Goal: Obtain resource: Obtain resource

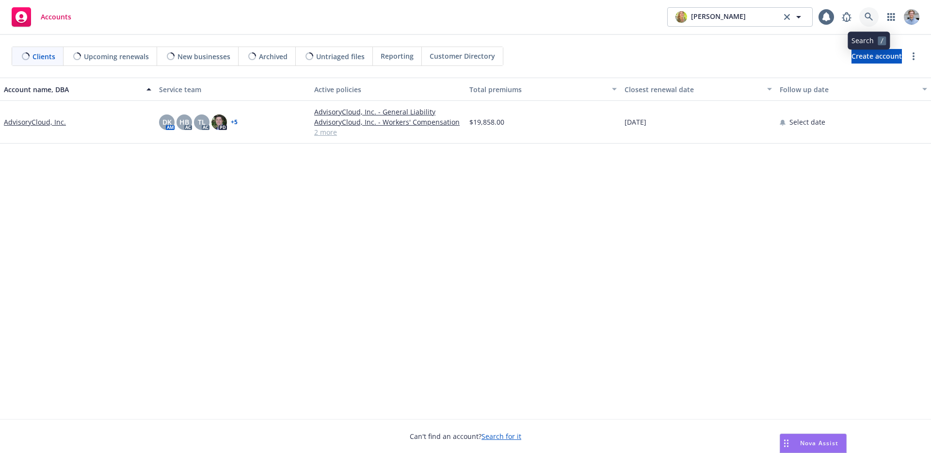
click at [867, 22] on link at bounding box center [869, 16] width 19 height 19
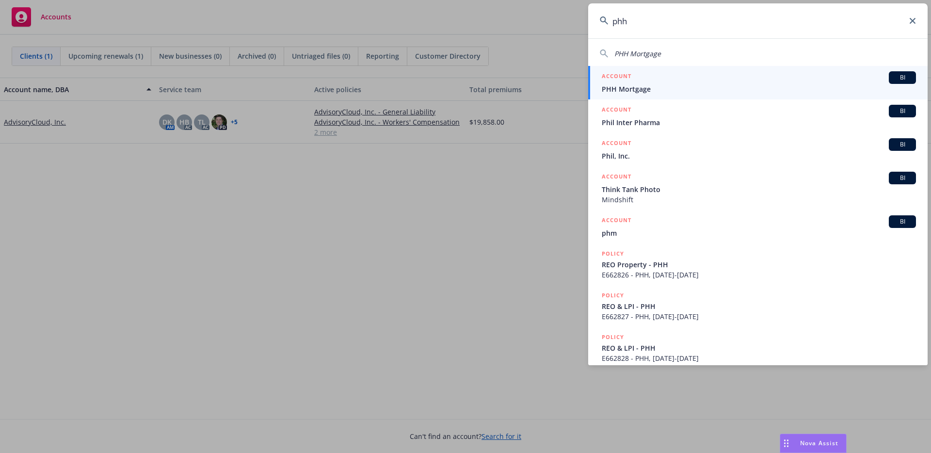
type input "phh"
click at [749, 76] on div "ACCOUNT BI" at bounding box center [759, 77] width 314 height 13
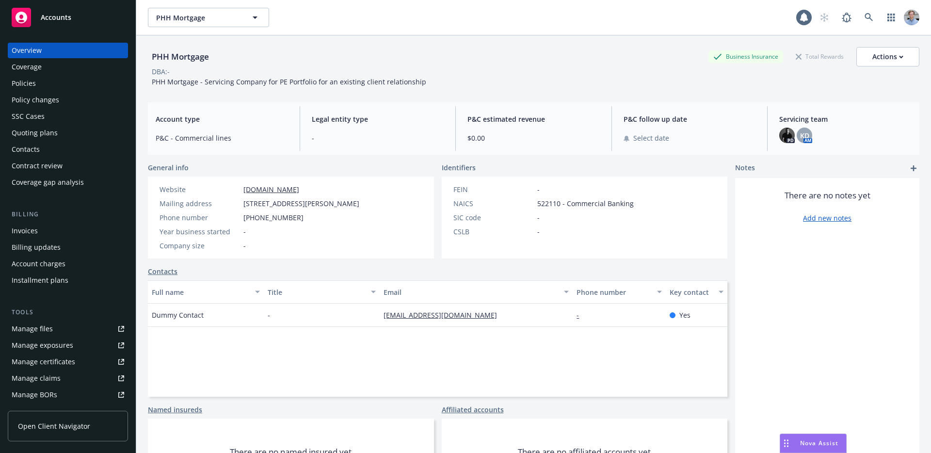
click at [56, 81] on div "Policies" at bounding box center [68, 84] width 113 height 16
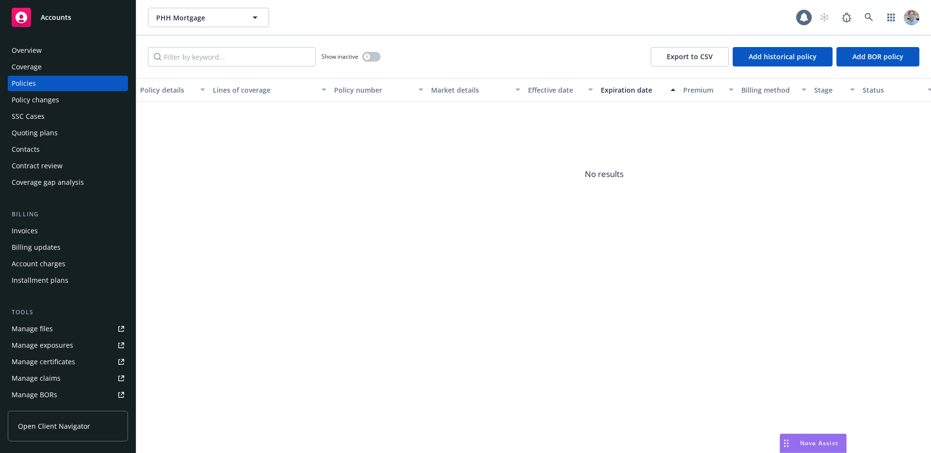
click at [100, 92] on div "Policy changes" at bounding box center [68, 100] width 113 height 16
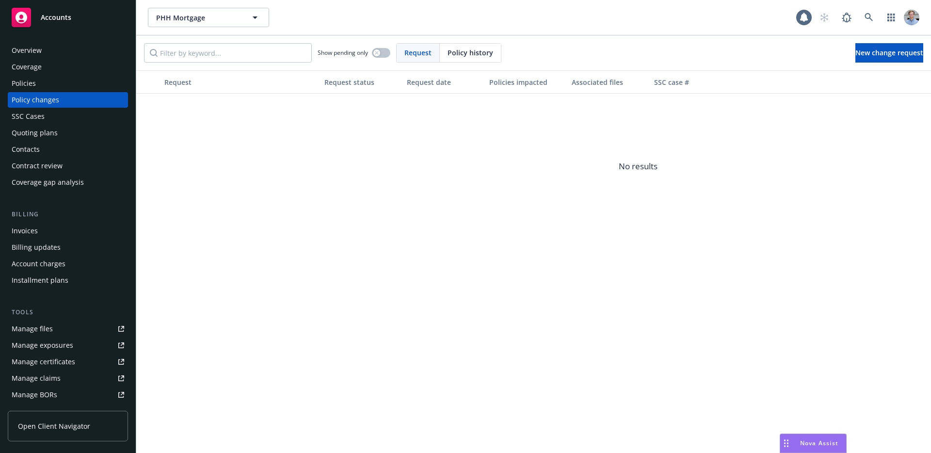
click at [100, 84] on div "Policies" at bounding box center [68, 84] width 113 height 16
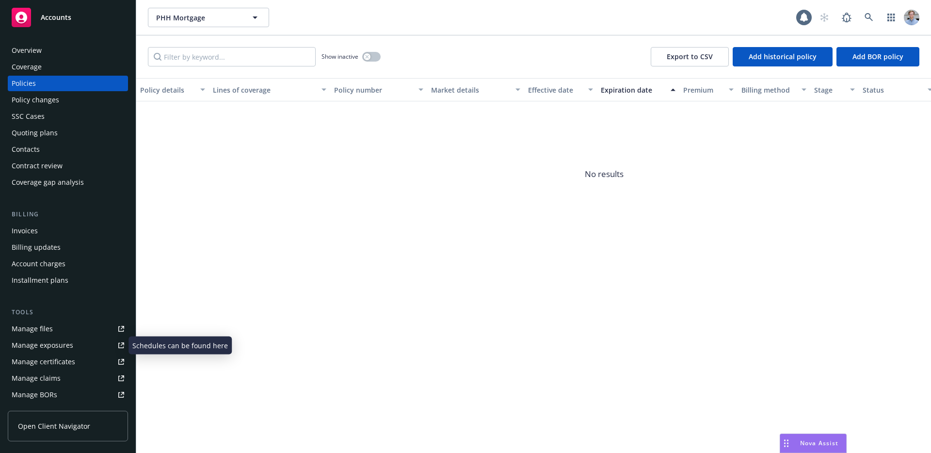
click at [49, 333] on div "Manage files" at bounding box center [32, 329] width 41 height 16
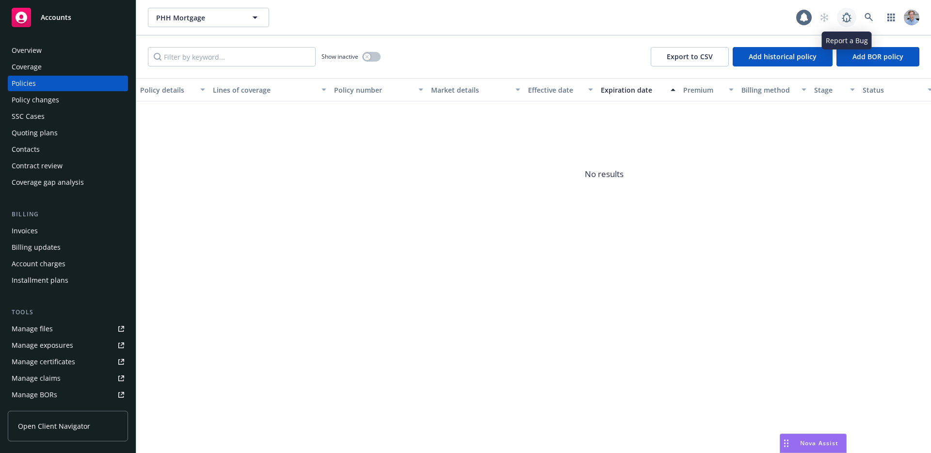
click at [856, 16] on link at bounding box center [846, 17] width 19 height 19
click at [873, 13] on icon at bounding box center [869, 17] width 9 height 9
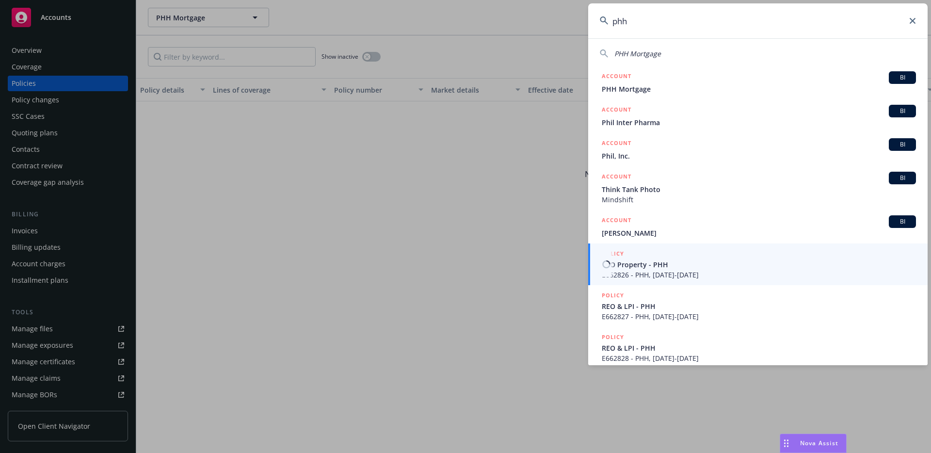
type input "phh"
click at [690, 274] on span "E662826 - PHH, [DATE]-[DATE]" at bounding box center [759, 275] width 314 height 10
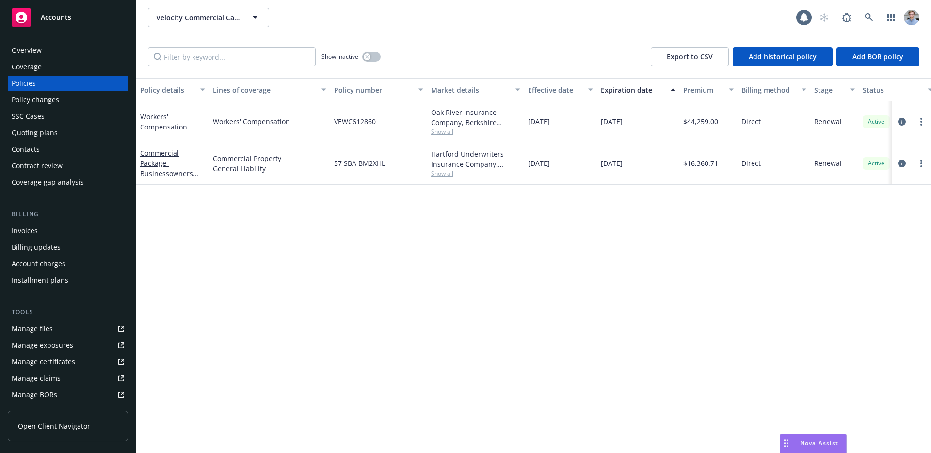
click at [54, 332] on link "Manage files" at bounding box center [68, 329] width 120 height 16
click at [273, 59] on input "Filter by keyword..." at bounding box center [232, 56] width 168 height 19
type input "phh"
click at [374, 58] on button "button" at bounding box center [371, 57] width 18 height 10
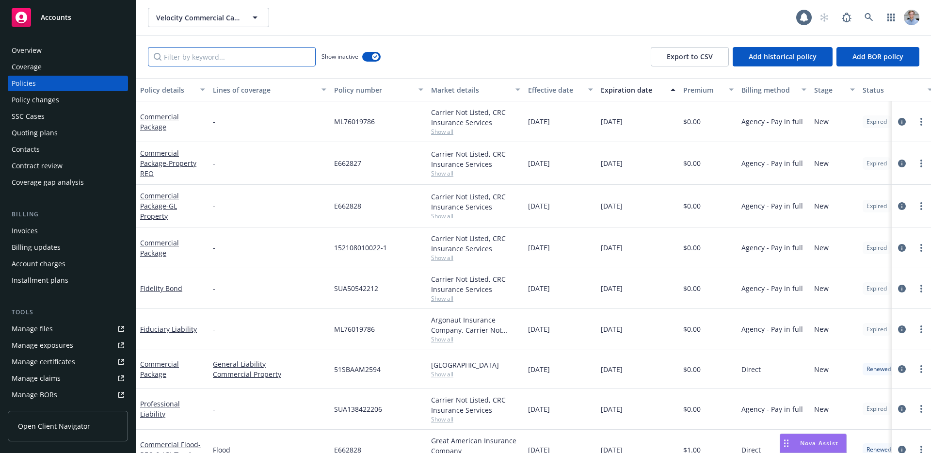
click at [247, 55] on input "Filter by keyword..." at bounding box center [232, 56] width 168 height 19
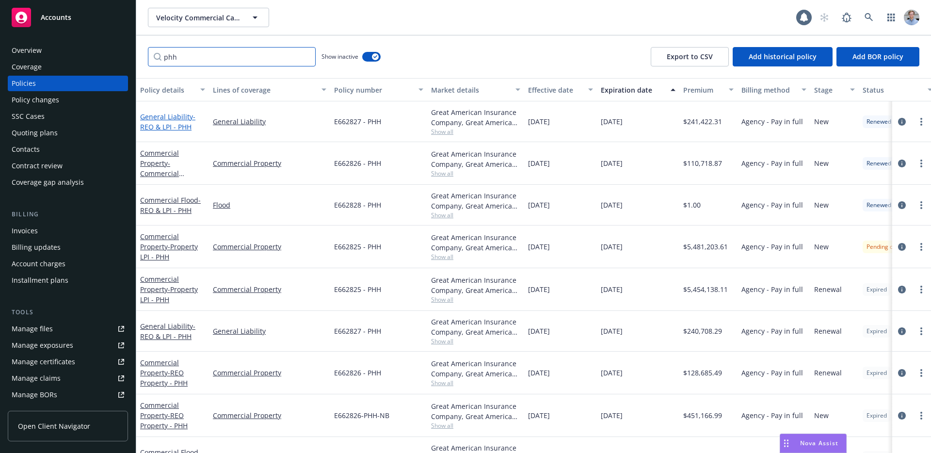
type input "phh"
click at [158, 127] on span "- REO & LPI - PHH" at bounding box center [167, 121] width 55 height 19
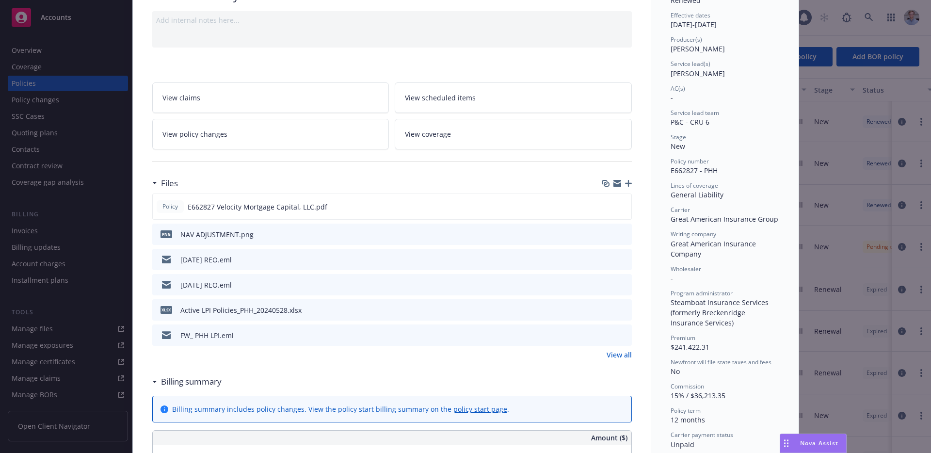
scroll to position [106, 0]
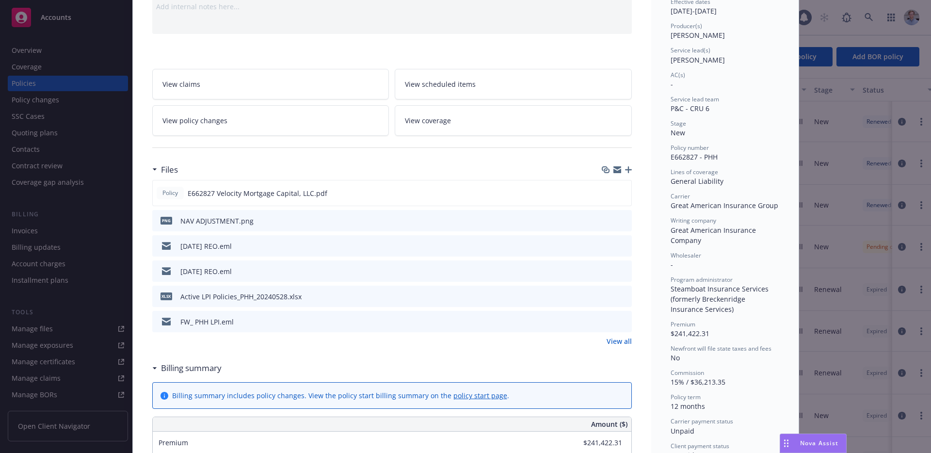
click at [619, 295] on icon "preview file" at bounding box center [623, 296] width 9 height 7
click at [38, 183] on div "Policy General Liability - REO & LPI - PHH Add internal notes here... View clai…" at bounding box center [465, 226] width 931 height 453
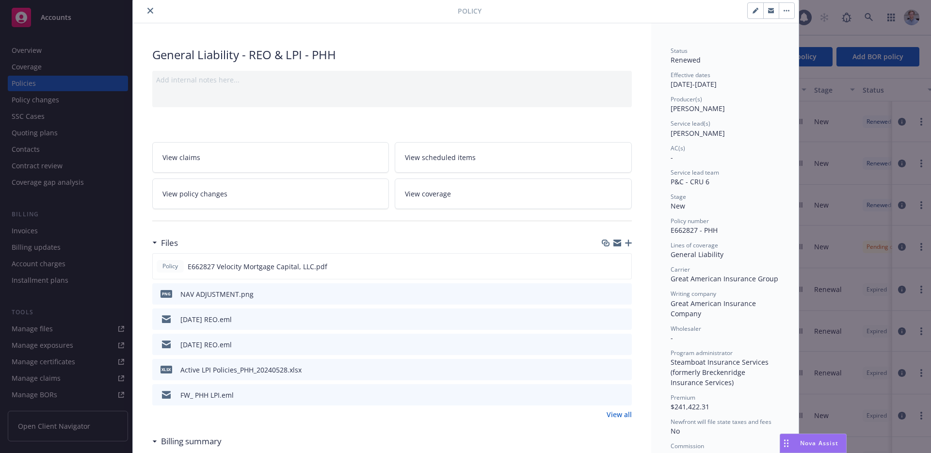
scroll to position [0, 0]
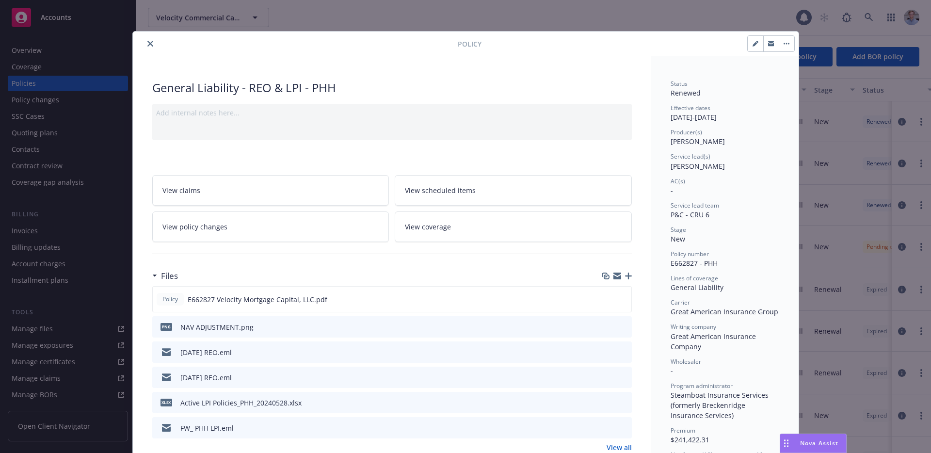
click at [145, 47] on button "close" at bounding box center [151, 44] width 12 height 12
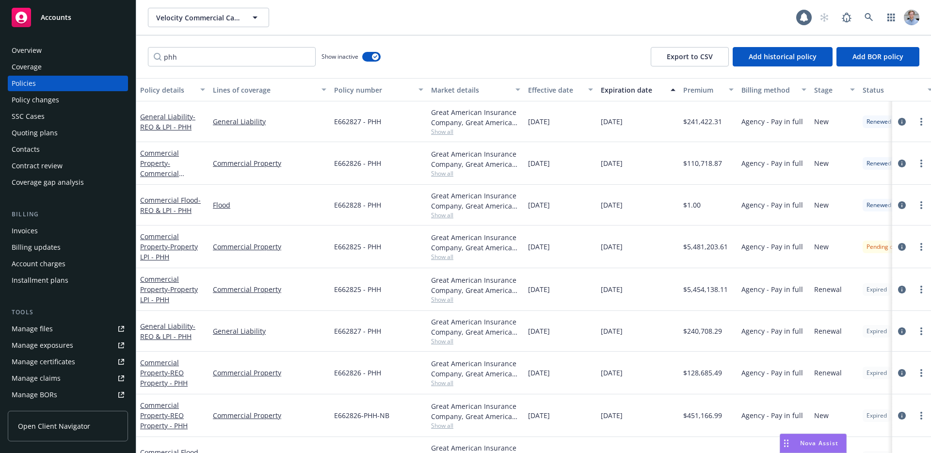
click at [48, 228] on div "Invoices" at bounding box center [68, 231] width 113 height 16
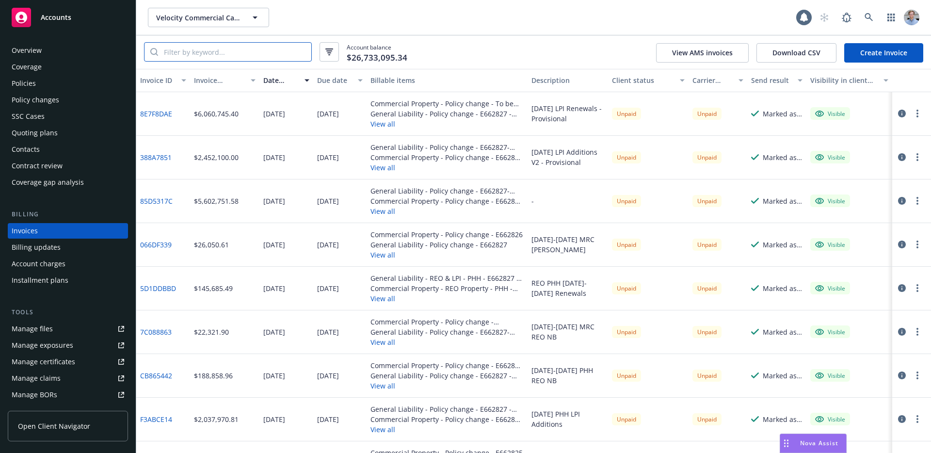
click at [265, 57] on input "search" at bounding box center [234, 52] width 153 height 18
type input "phh"
click at [163, 202] on link "85D5317C" at bounding box center [156, 201] width 33 height 10
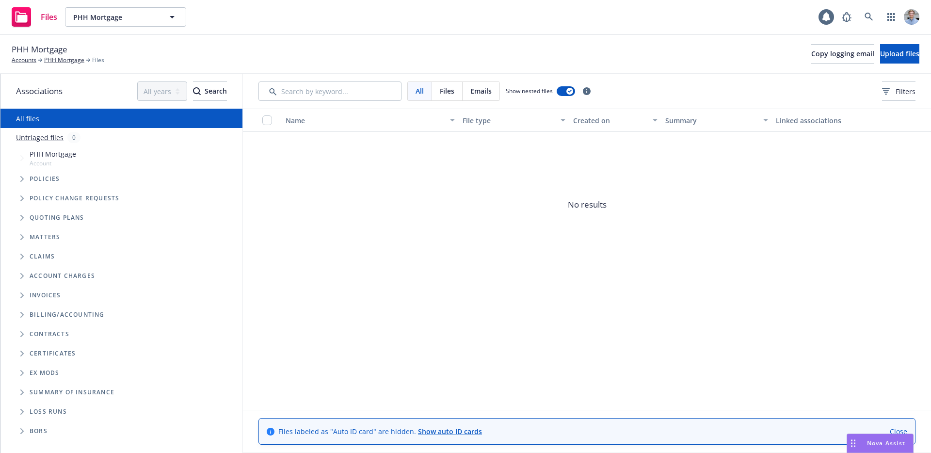
click at [40, 178] on span "Policies" at bounding box center [45, 179] width 31 height 6
click at [21, 179] on icon "Tree Example" at bounding box center [22, 179] width 4 height 6
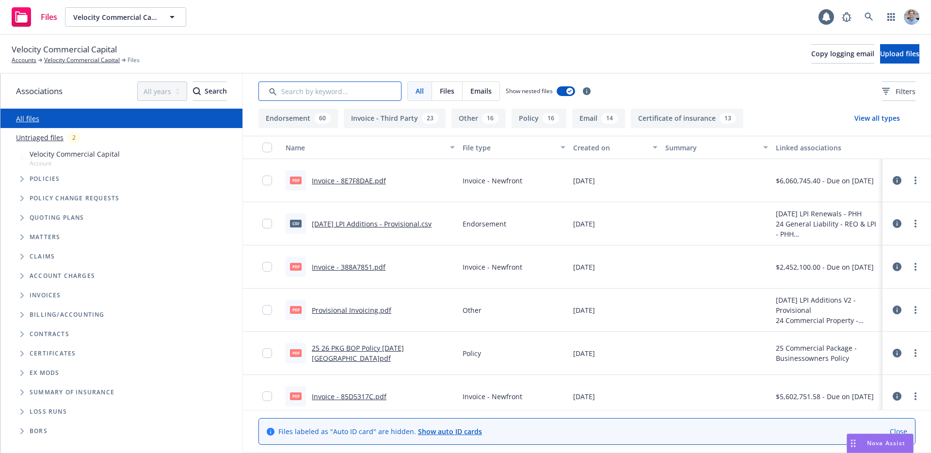
click at [299, 89] on input "Search by keyword..." at bounding box center [330, 90] width 143 height 19
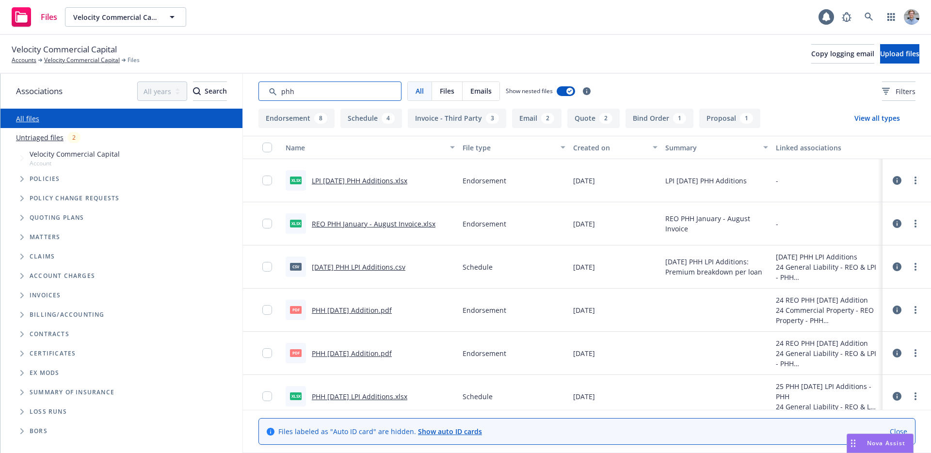
type input "phh"
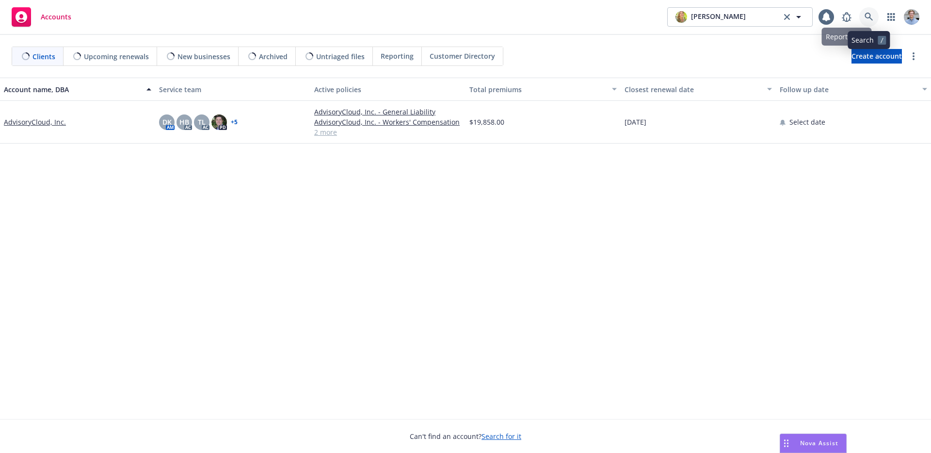
click at [863, 21] on link at bounding box center [869, 16] width 19 height 19
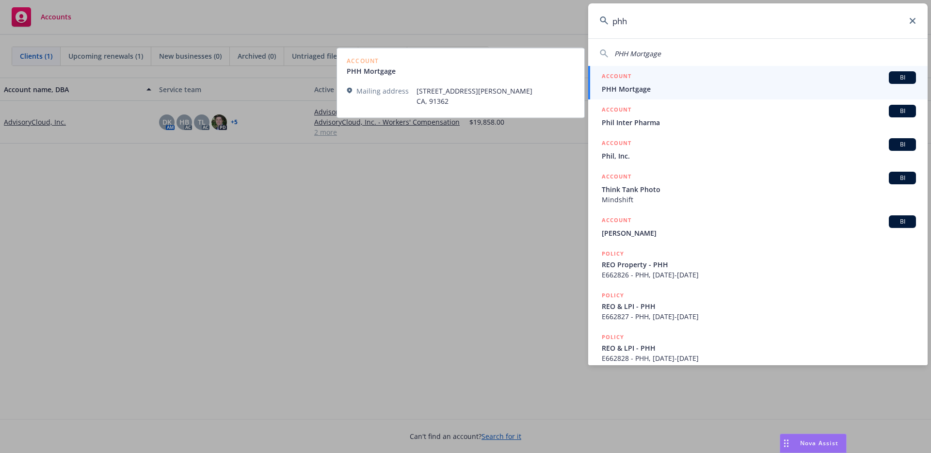
type input "phh"
click at [713, 84] on span "PHH Mortgage" at bounding box center [759, 89] width 314 height 10
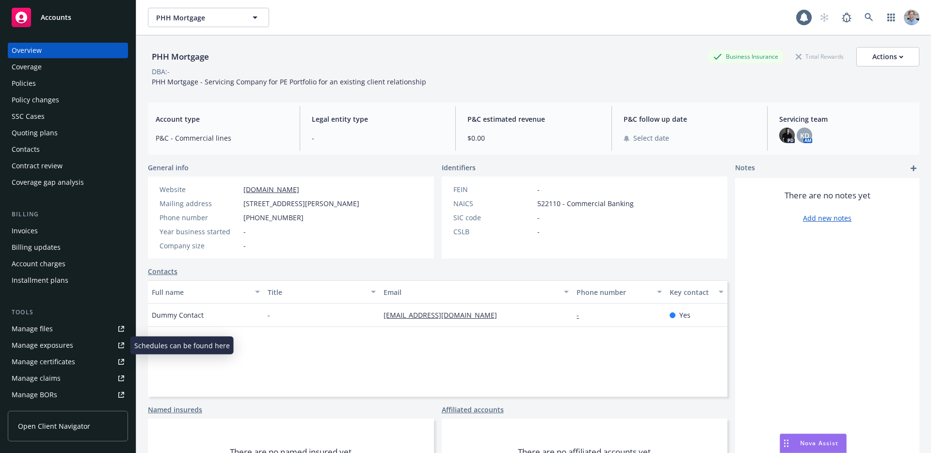
click at [76, 322] on link "Manage files" at bounding box center [68, 329] width 120 height 16
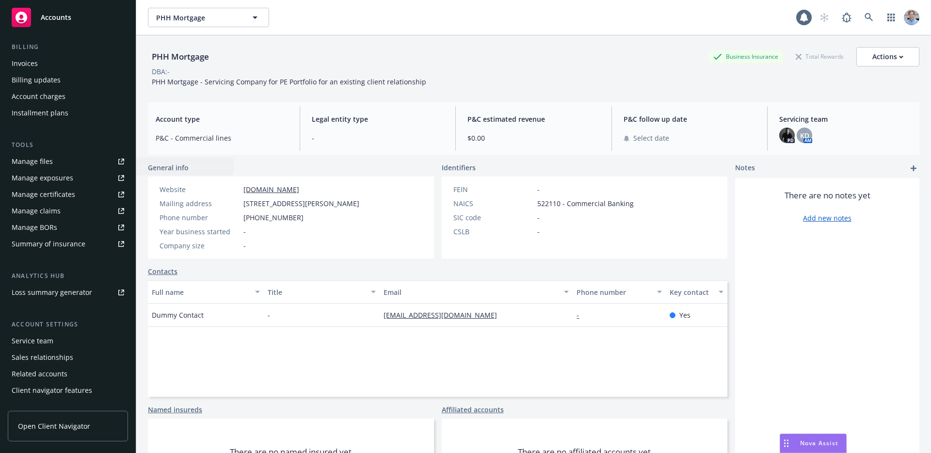
scroll to position [179, 0]
